Goal: Transaction & Acquisition: Obtain resource

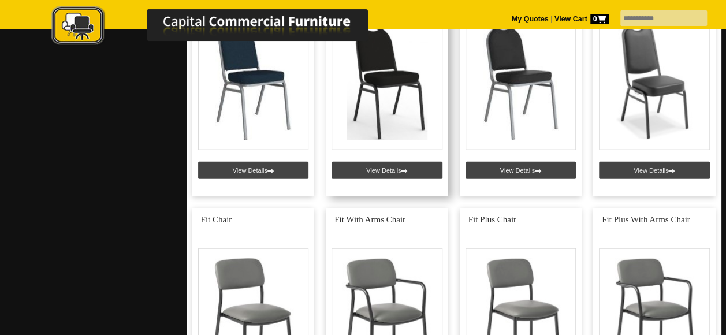
scroll to position [1213, 0]
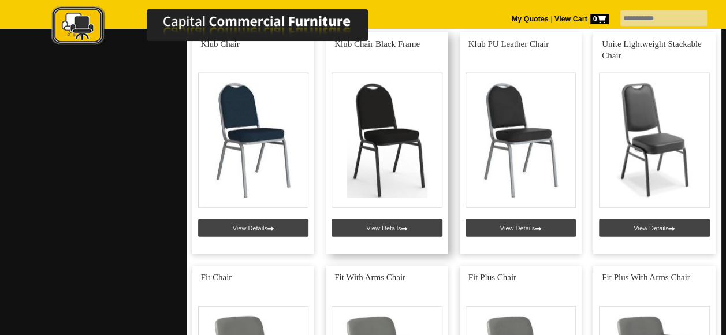
click at [381, 144] on link at bounding box center [387, 143] width 122 height 222
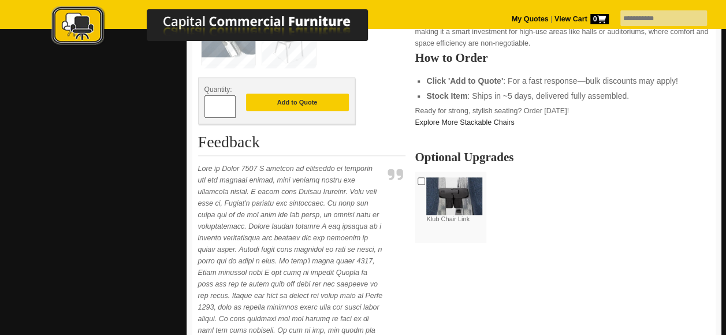
scroll to position [462, 0]
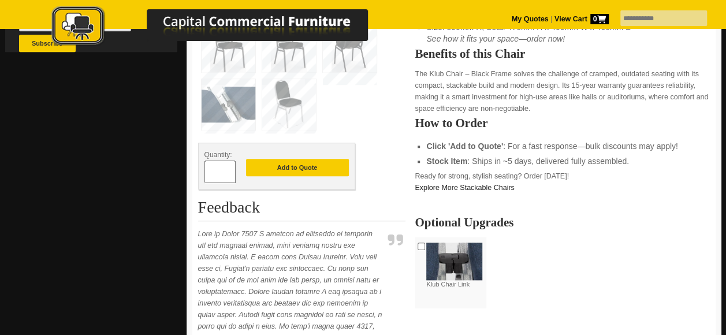
click at [230, 171] on span at bounding box center [230, 177] width 5 height 12
click at [231, 174] on span at bounding box center [230, 177] width 5 height 12
click at [229, 174] on span at bounding box center [230, 177] width 5 height 12
click at [230, 166] on span at bounding box center [230, 168] width 5 height 12
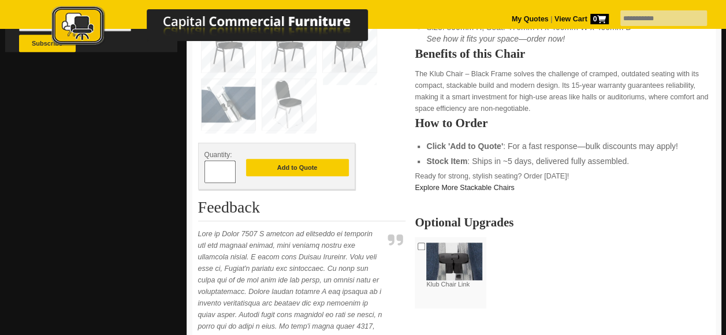
click at [230, 168] on span at bounding box center [230, 168] width 5 height 12
click at [228, 171] on span at bounding box center [230, 177] width 5 height 12
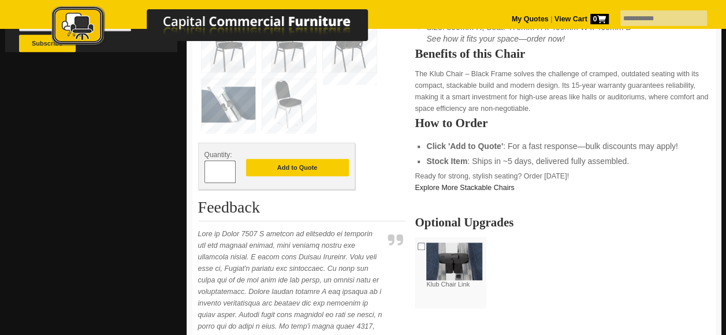
click at [228, 170] on div "*" at bounding box center [219, 172] width 31 height 23
click at [228, 170] on span at bounding box center [230, 168] width 5 height 12
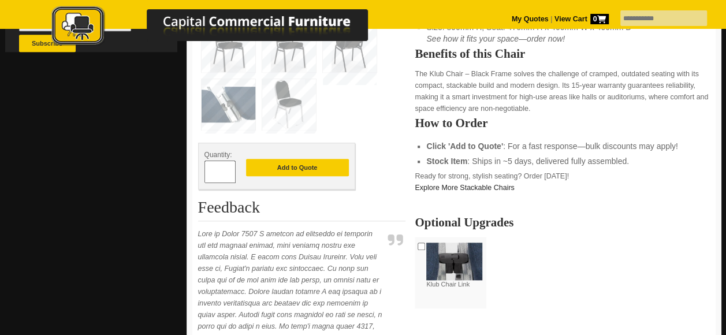
click at [228, 170] on span at bounding box center [230, 168] width 5 height 12
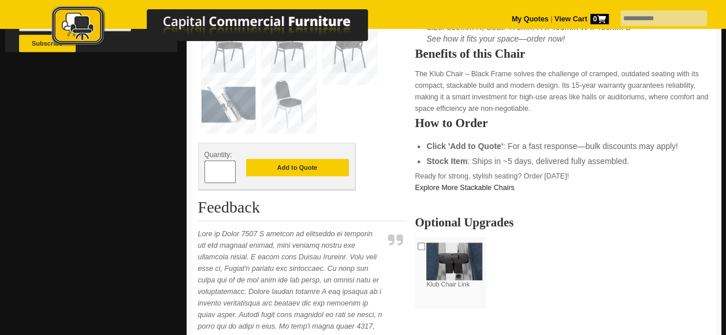
click at [228, 170] on span at bounding box center [230, 168] width 5 height 12
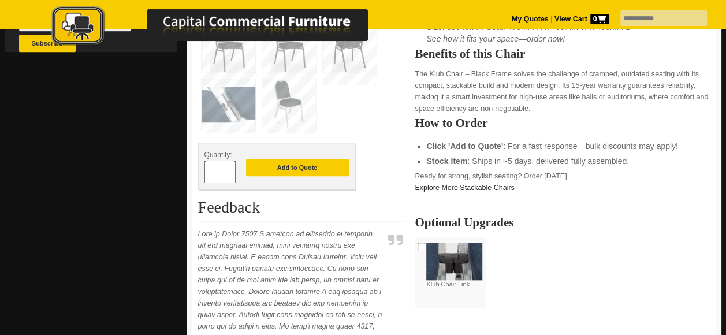
click at [228, 170] on span at bounding box center [230, 168] width 5 height 12
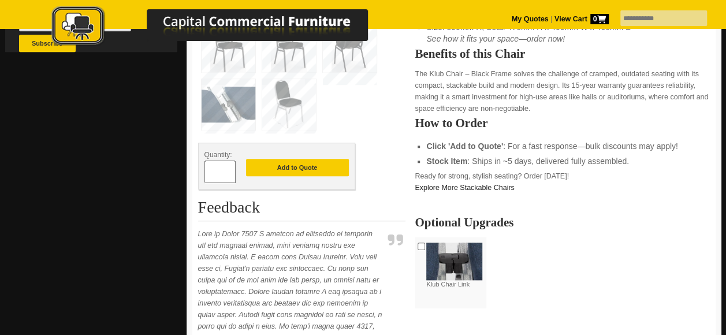
click at [228, 170] on span at bounding box center [230, 168] width 5 height 12
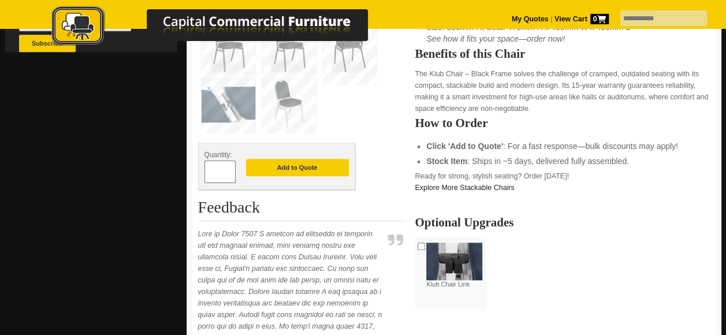
click at [228, 170] on span at bounding box center [230, 168] width 5 height 12
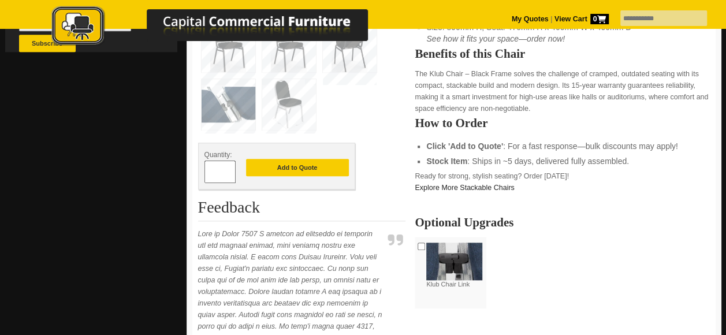
click at [228, 170] on span at bounding box center [230, 168] width 5 height 12
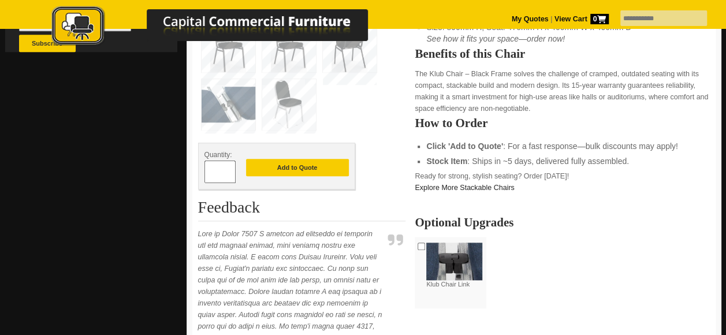
click at [228, 170] on span at bounding box center [230, 168] width 5 height 12
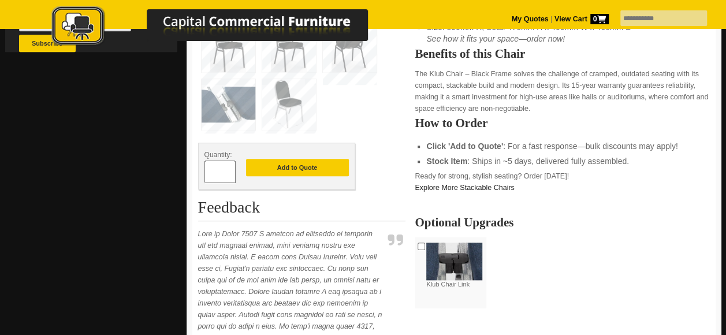
click at [228, 170] on span at bounding box center [230, 168] width 5 height 12
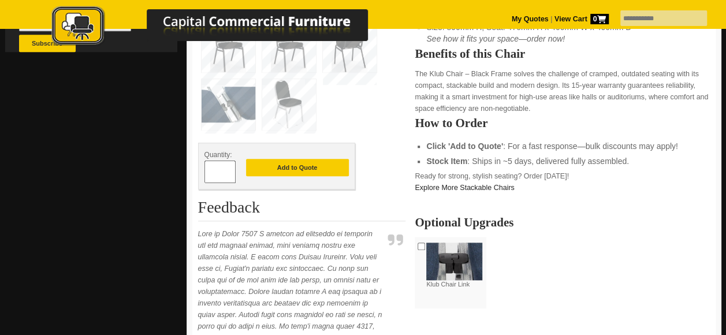
click at [228, 170] on span at bounding box center [230, 168] width 5 height 12
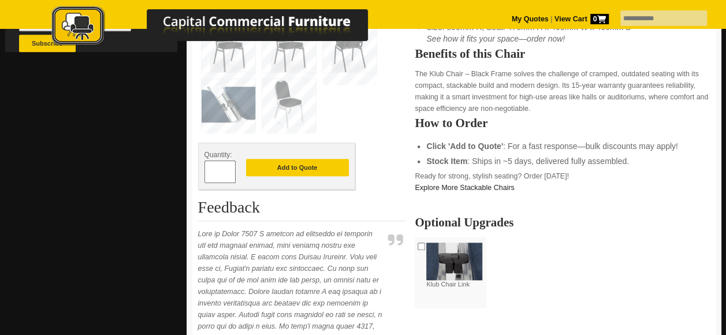
click at [228, 170] on span at bounding box center [230, 168] width 5 height 12
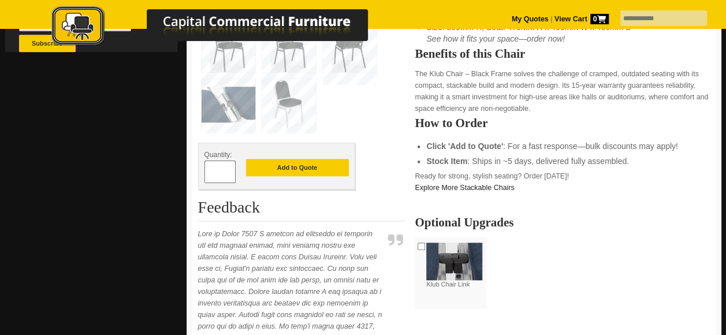
click at [228, 170] on span at bounding box center [230, 168] width 5 height 12
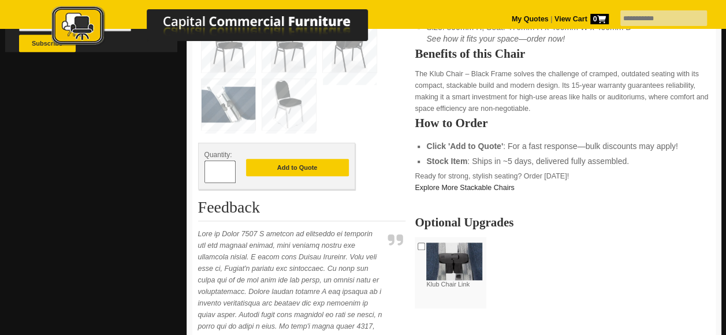
click at [228, 170] on span at bounding box center [230, 168] width 5 height 12
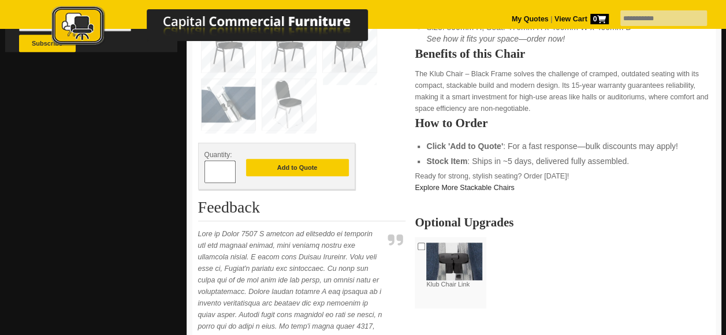
click at [228, 170] on span at bounding box center [230, 168] width 5 height 12
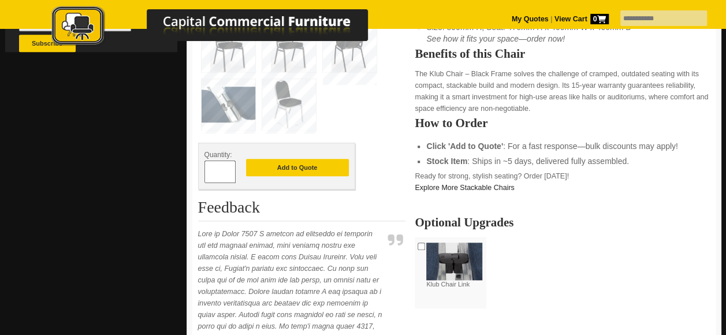
click at [228, 170] on span at bounding box center [230, 168] width 5 height 12
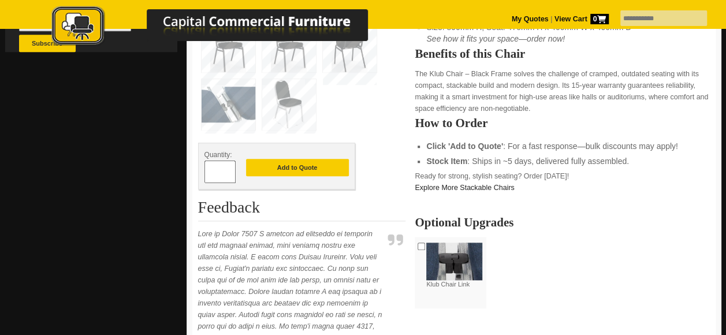
click at [228, 170] on span at bounding box center [230, 168] width 5 height 12
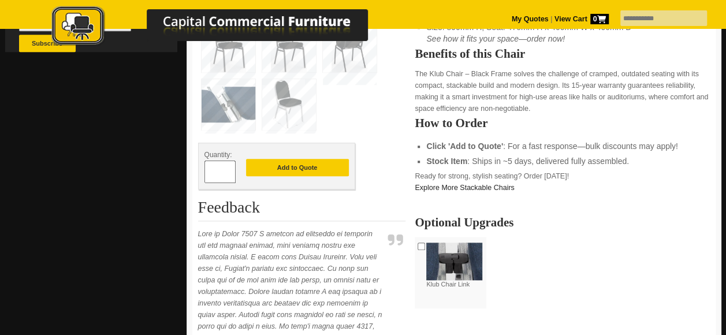
click at [228, 170] on span at bounding box center [230, 168] width 5 height 12
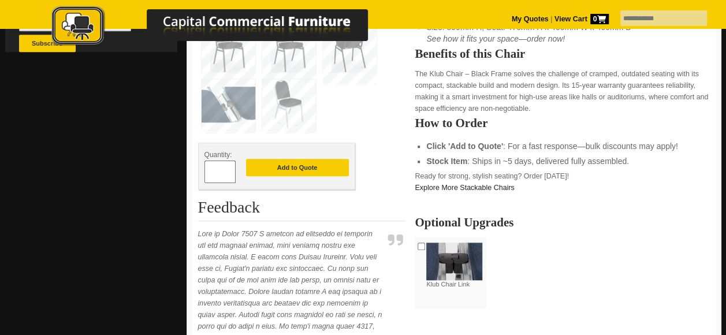
click at [228, 170] on span at bounding box center [230, 168] width 5 height 12
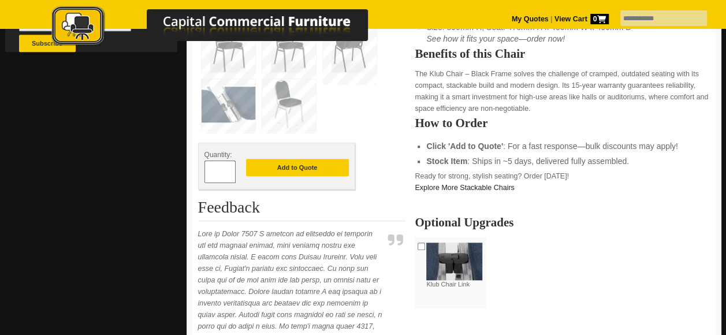
click at [228, 170] on span at bounding box center [230, 168] width 5 height 12
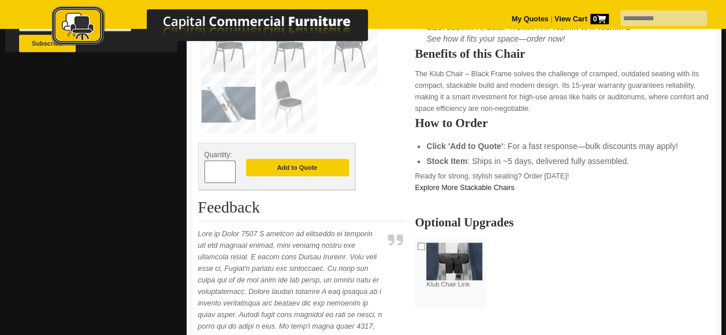
click at [228, 170] on span at bounding box center [230, 168] width 5 height 12
type input "***"
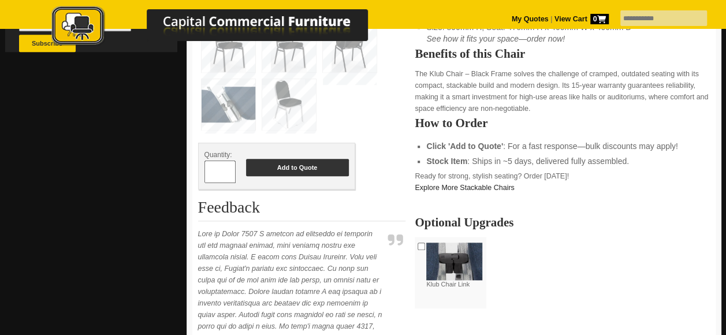
click at [299, 166] on button "Add to Quote" at bounding box center [297, 167] width 103 height 17
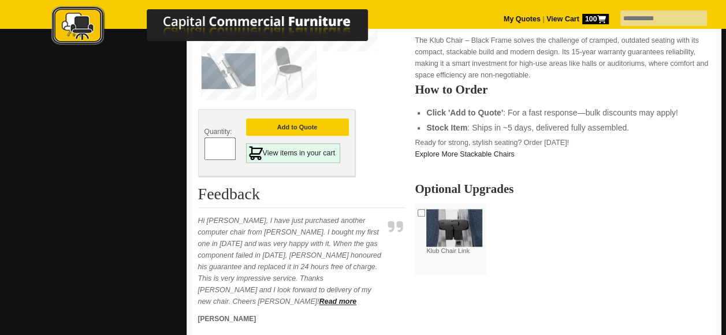
scroll to position [462, 0]
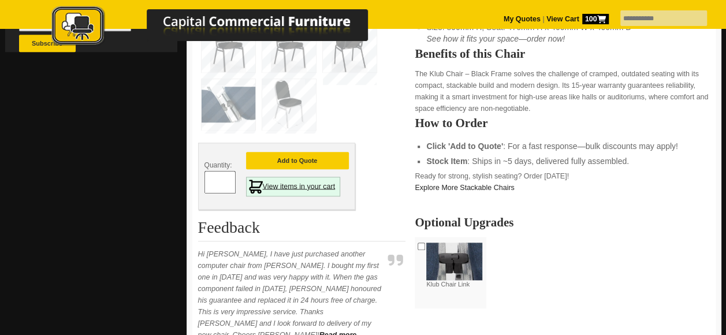
click at [304, 188] on link "View items in your cart" at bounding box center [293, 187] width 95 height 20
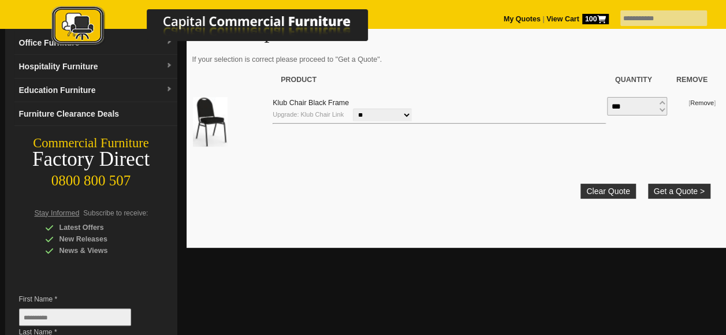
scroll to position [115, 0]
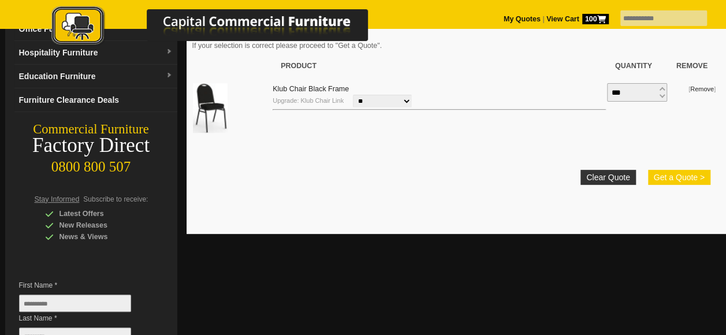
click at [670, 174] on button "Get a Quote >" at bounding box center [679, 177] width 62 height 15
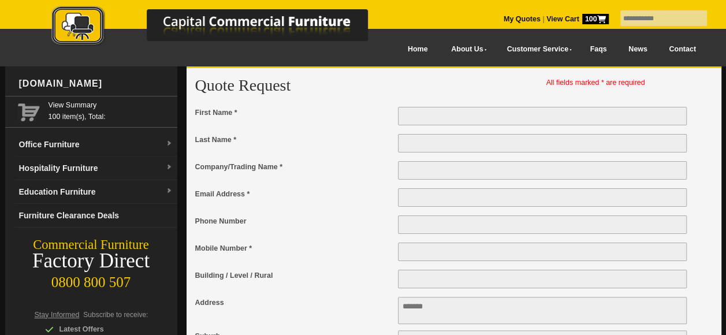
click at [437, 114] on input "First Name *" at bounding box center [542, 116] width 289 height 18
type input "******"
type input "*******"
type input "**********"
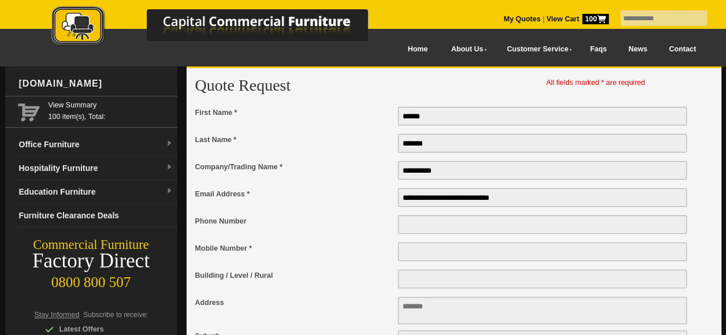
type input "**********"
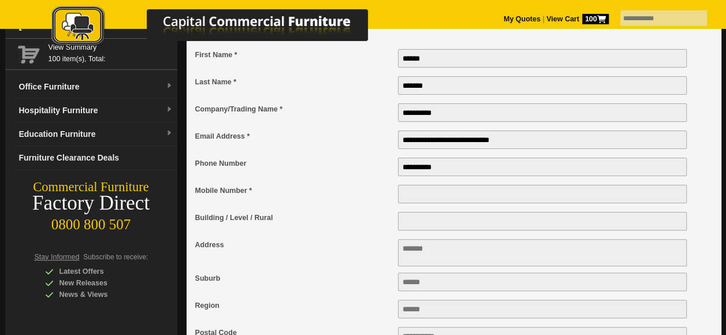
scroll to position [115, 0]
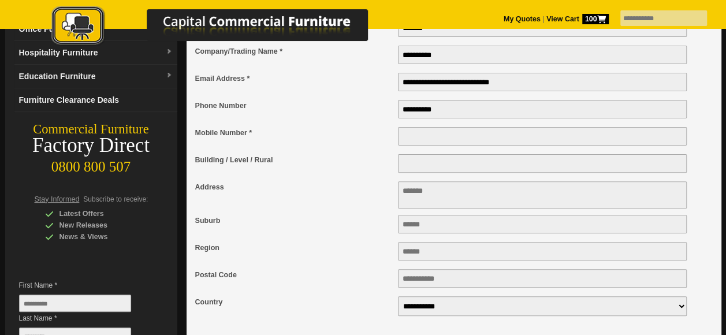
click at [468, 202] on textarea "Address" at bounding box center [542, 194] width 289 height 27
type textarea "**********"
type input "**********"
type input "****"
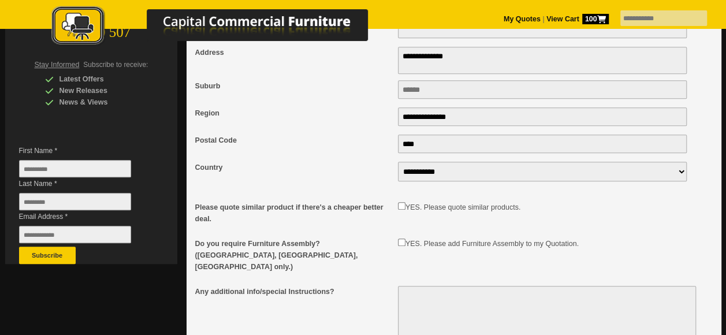
scroll to position [289, 0]
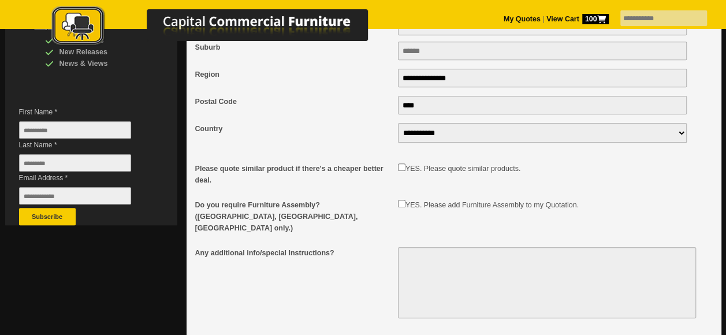
click at [394, 173] on div "Please quote similar product if there's a cheaper better deal." at bounding box center [296, 174] width 203 height 24
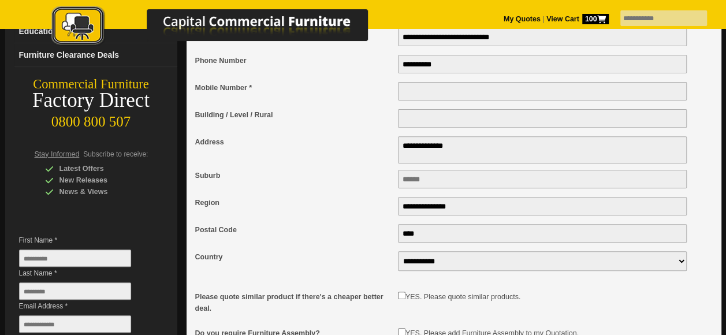
scroll to position [58, 0]
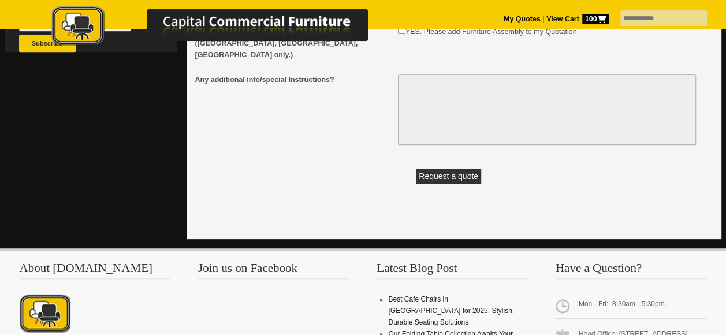
click at [438, 170] on button "Request a quote" at bounding box center [448, 176] width 65 height 15
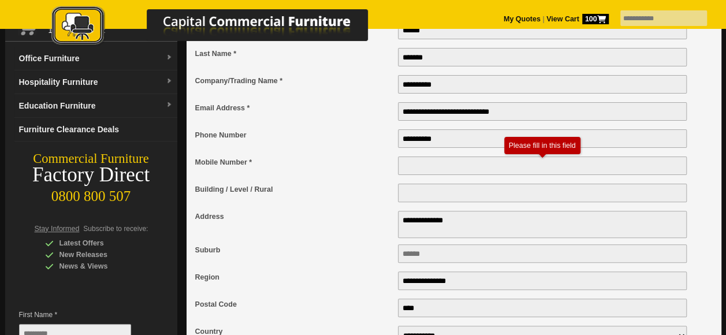
drag, startPoint x: 450, startPoint y: 142, endPoint x: 396, endPoint y: 146, distance: 53.8
click at [396, 146] on div "**********" at bounding box center [448, 141] width 507 height 27
click at [407, 173] on input "Mobile Number *" at bounding box center [542, 165] width 289 height 18
click at [410, 170] on input "Mobile Number *" at bounding box center [542, 165] width 289 height 18
paste input "**********"
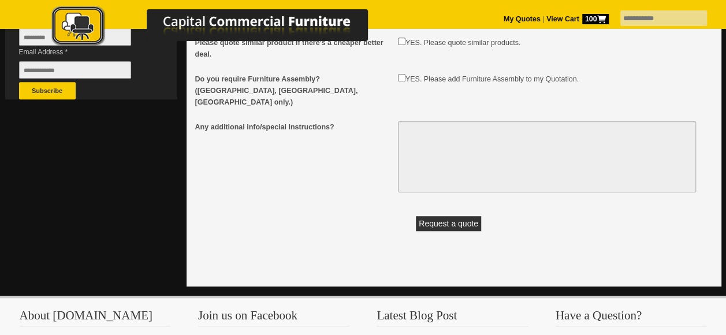
scroll to position [433, 0]
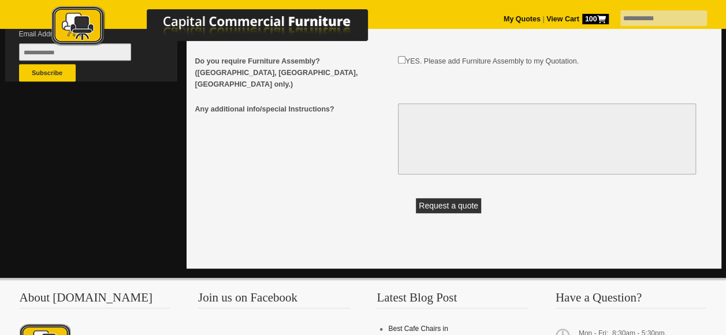
type input "**********"
drag, startPoint x: 460, startPoint y: 196, endPoint x: 449, endPoint y: 189, distance: 13.8
click at [459, 198] on button "Request a quote" at bounding box center [448, 205] width 65 height 15
